Goal: Transaction & Acquisition: Purchase product/service

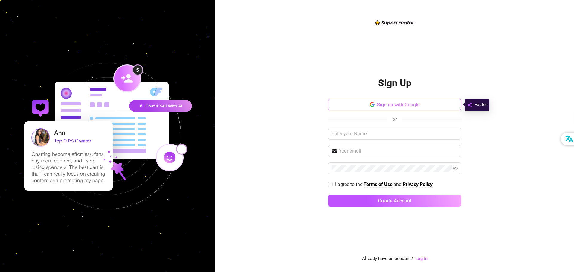
click at [373, 105] on icon "button" at bounding box center [373, 105] width 2 height 2
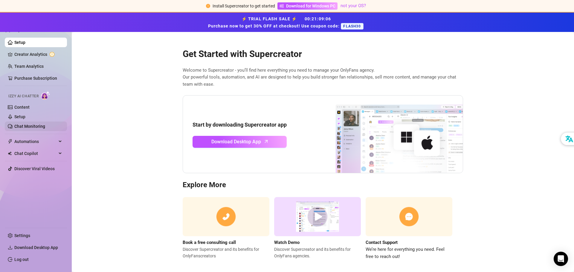
click at [36, 124] on link "Chat Monitoring" at bounding box center [29, 126] width 31 height 5
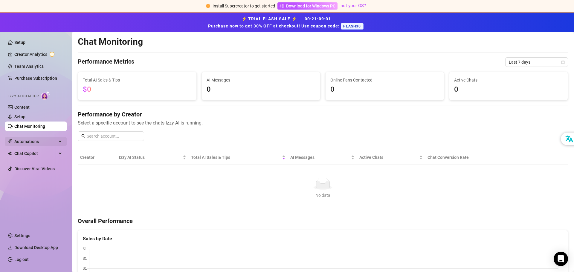
click at [36, 143] on span "Automations" at bounding box center [35, 142] width 42 height 10
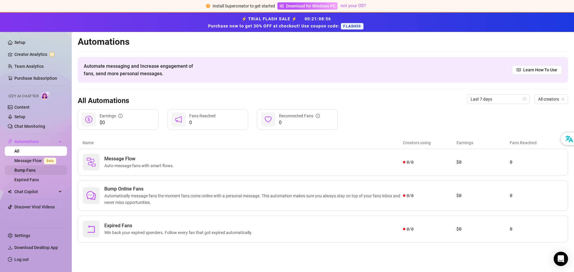
click at [28, 172] on link "Bump Fans" at bounding box center [24, 170] width 21 height 5
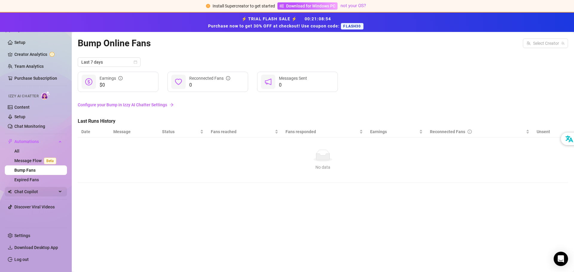
click at [31, 190] on span "Chat Copilot" at bounding box center [35, 192] width 42 height 10
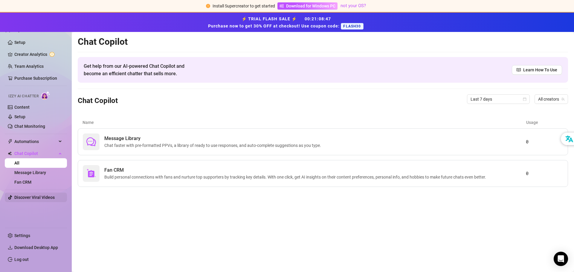
click at [36, 199] on link "Discover Viral Videos" at bounding box center [34, 197] width 40 height 5
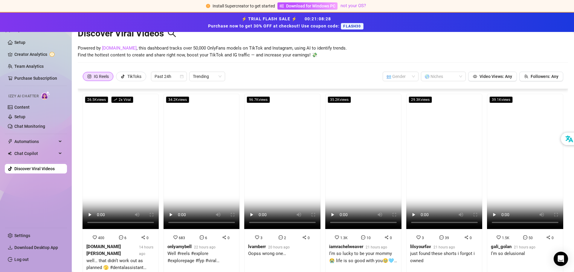
scroll to position [17, 0]
drag, startPoint x: 33, startPoint y: 200, endPoint x: 7, endPoint y: 207, distance: 26.8
click at [7, 207] on ul "Setup Creator Analytics Team Analytics Purchase Subscription Izzy AI Chatter Co…" at bounding box center [36, 130] width 62 height 190
click at [38, 54] on link "Creator Analytics" at bounding box center [38, 55] width 48 height 10
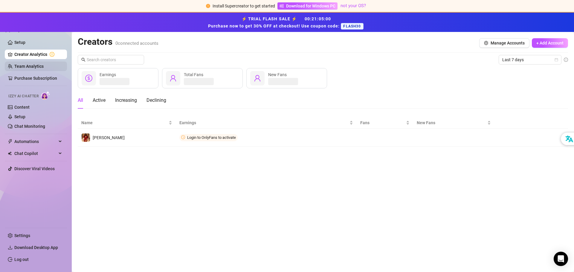
click at [34, 66] on link "Team Analytics" at bounding box center [28, 66] width 29 height 5
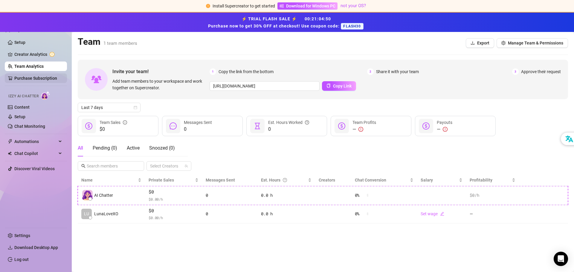
click at [37, 78] on link "Purchase Subscription" at bounding box center [35, 78] width 43 height 5
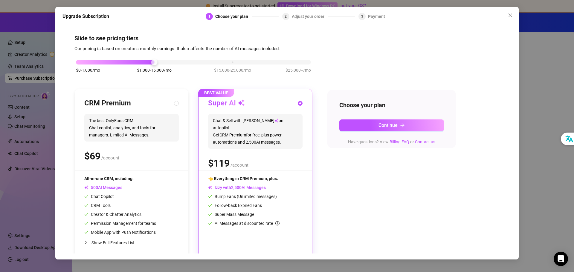
click at [22, 40] on div "Upgrade Subscription 1 Choose your plan 2 Adjust your order 3 Payment Slide to …" at bounding box center [287, 136] width 574 height 272
